Goal: Task Accomplishment & Management: Manage account settings

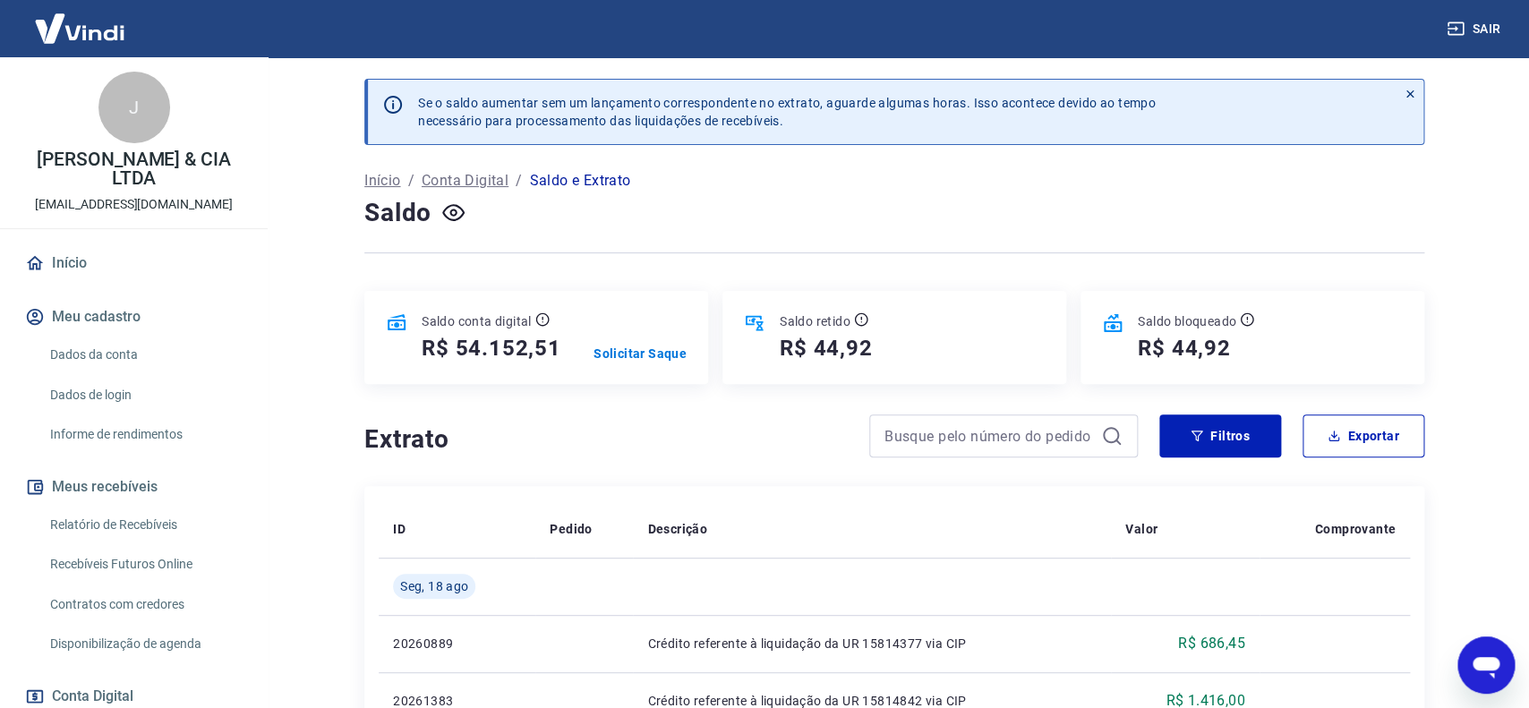
click at [101, 349] on link "Dados da conta" at bounding box center [144, 355] width 203 height 37
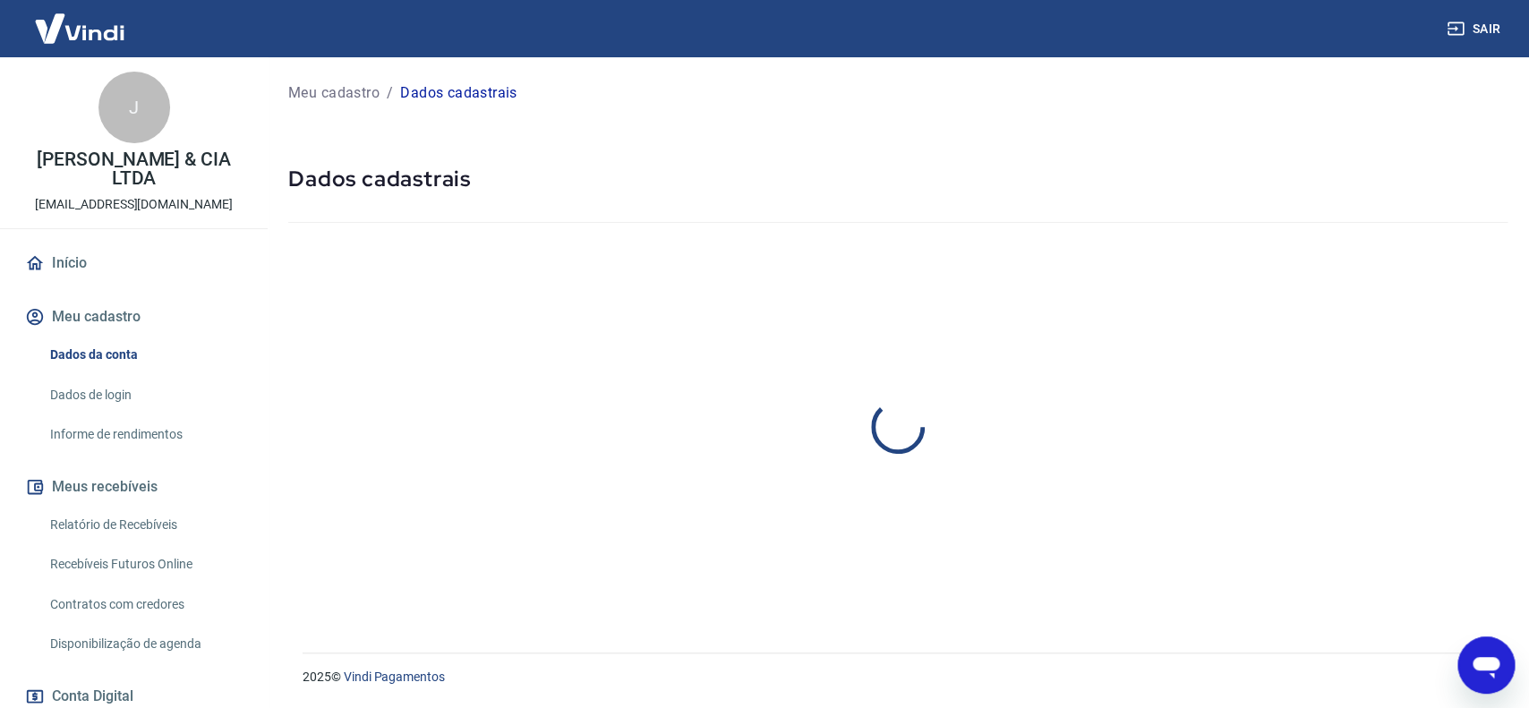
scroll to position [244, 0]
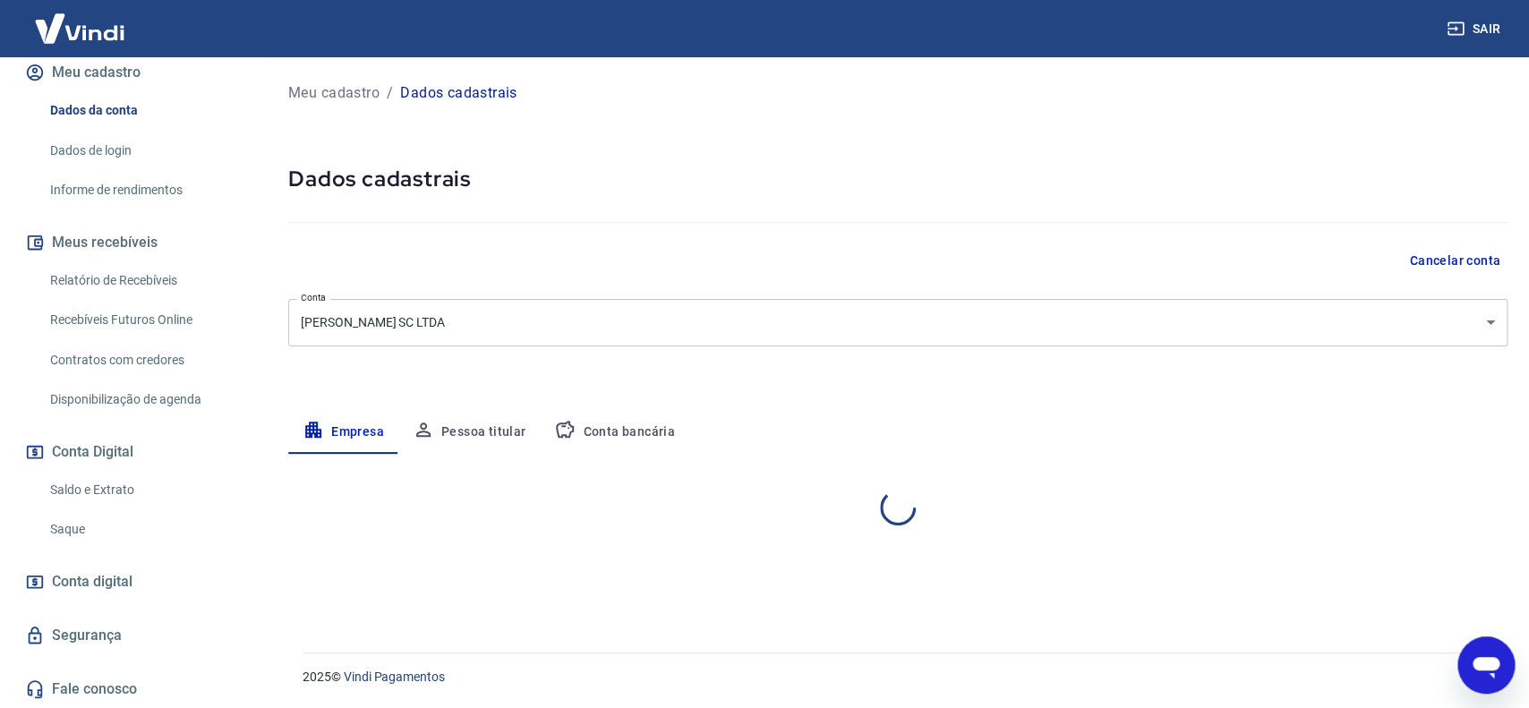
click at [72, 529] on link "Saque" at bounding box center [144, 529] width 203 height 37
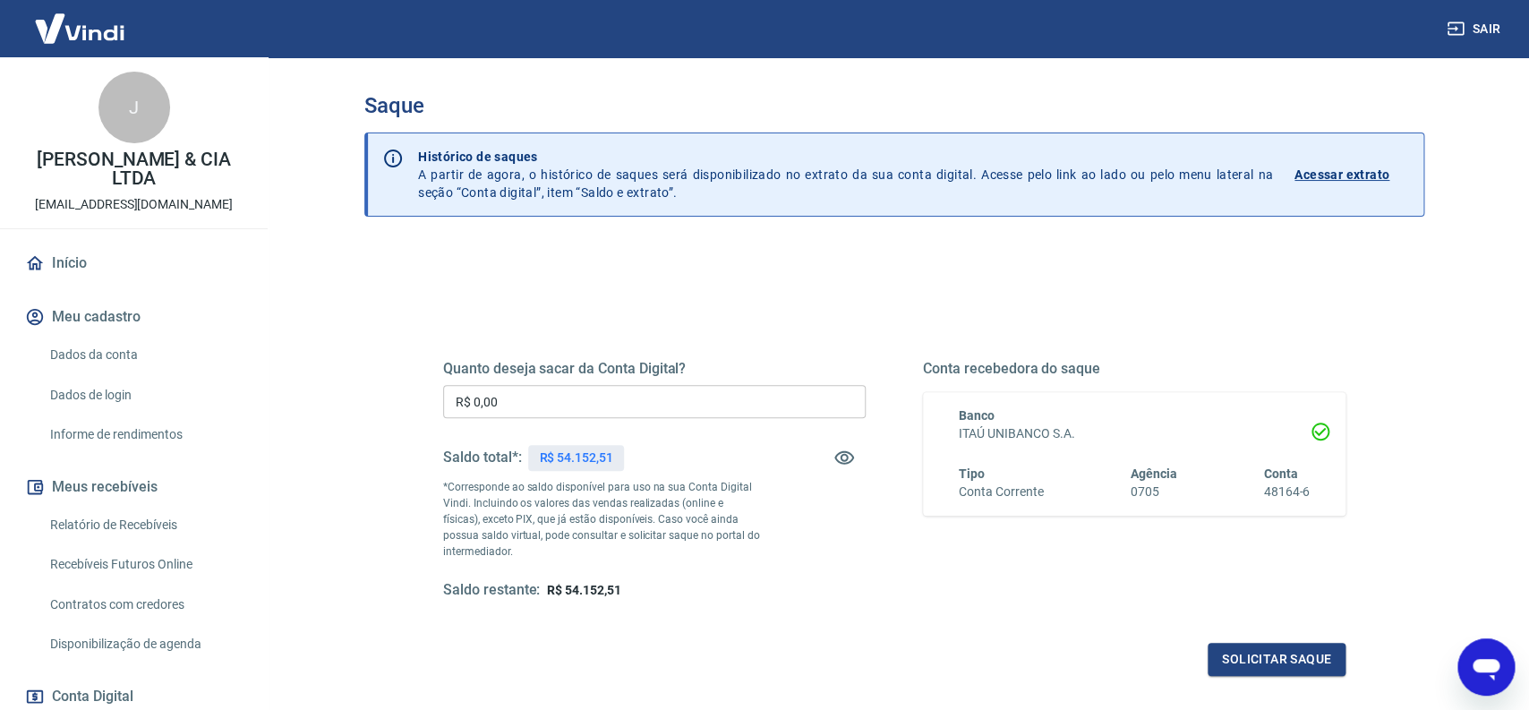
click at [65, 263] on link "Início" at bounding box center [133, 262] width 225 height 39
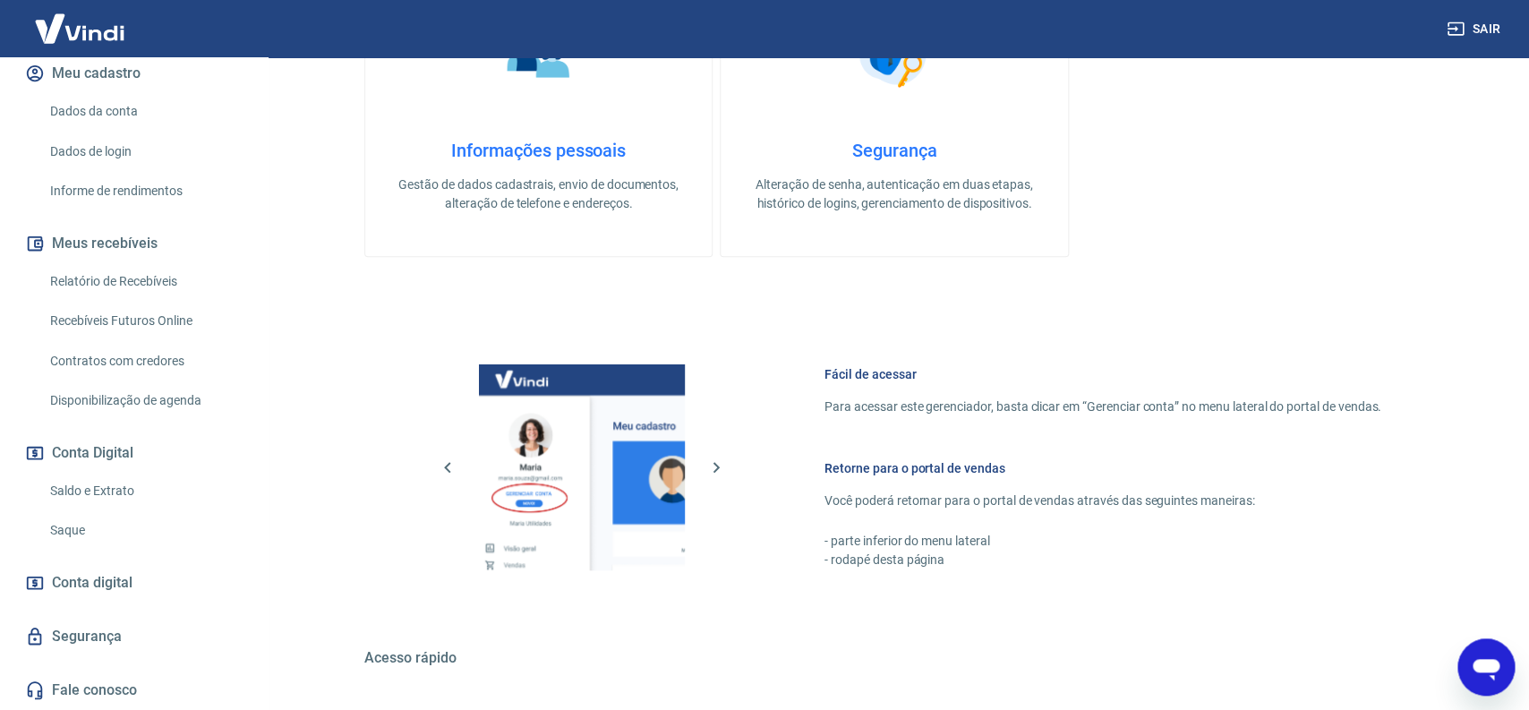
scroll to position [564, 0]
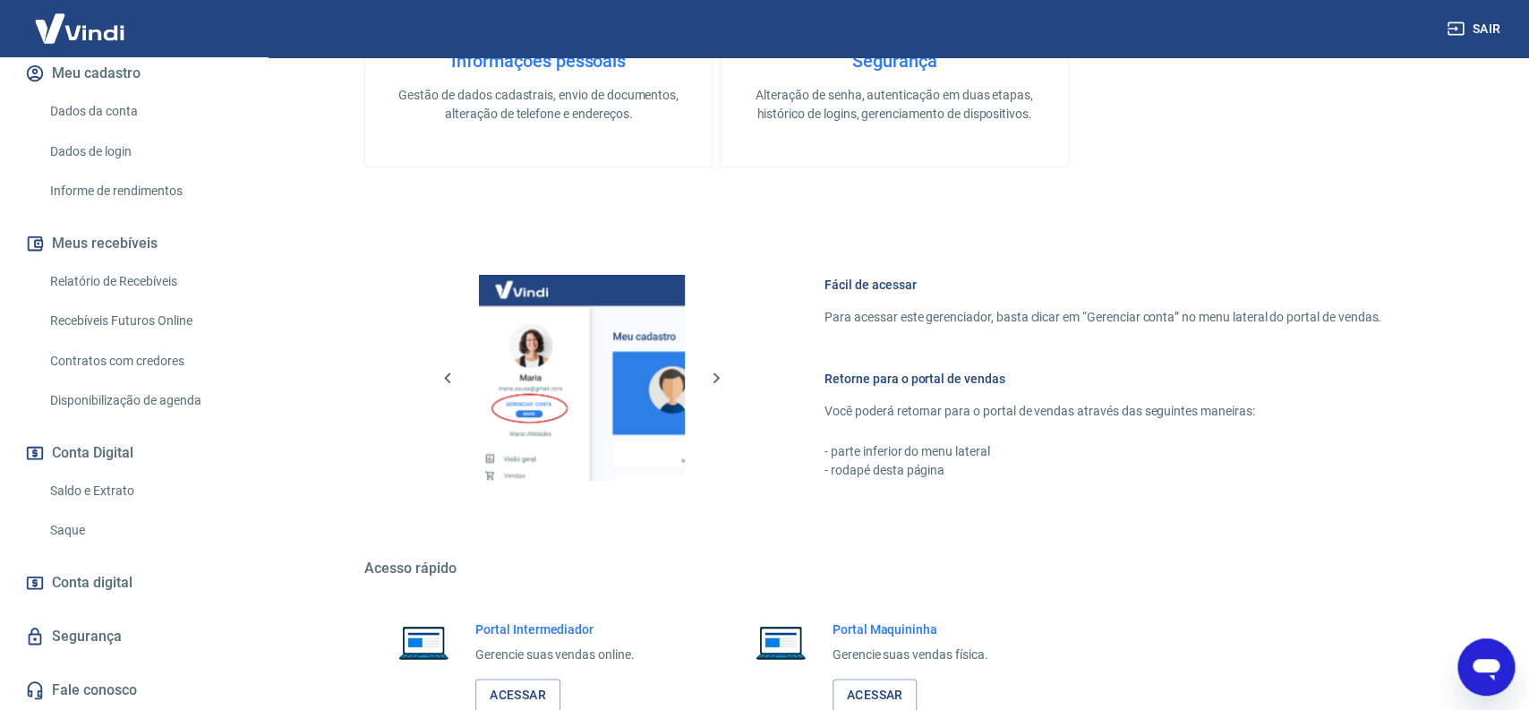
click at [62, 523] on link "Saque" at bounding box center [144, 530] width 203 height 37
